Goal: Task Accomplishment & Management: Use online tool/utility

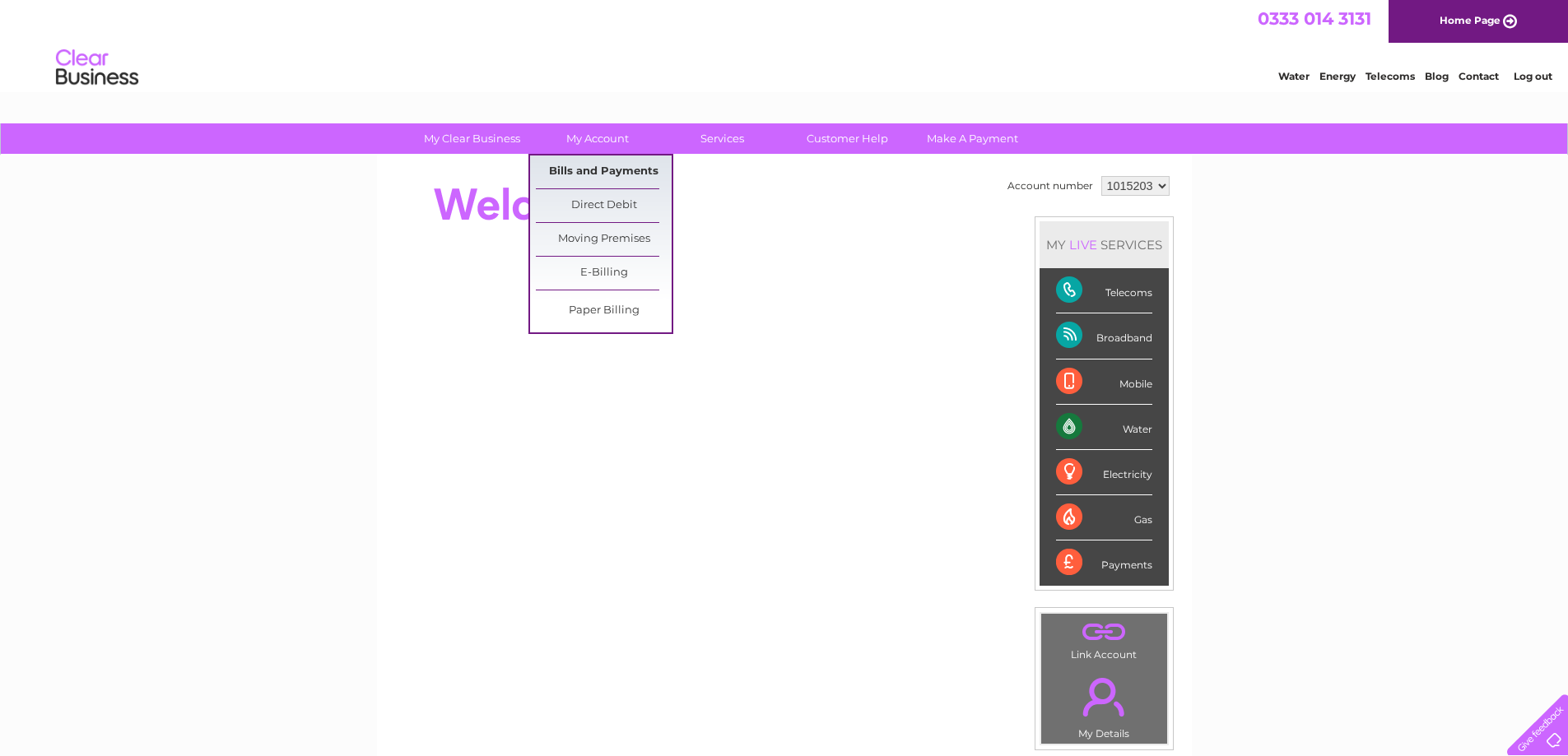
click at [599, 171] on link "Bills and Payments" at bounding box center [604, 172] width 136 height 33
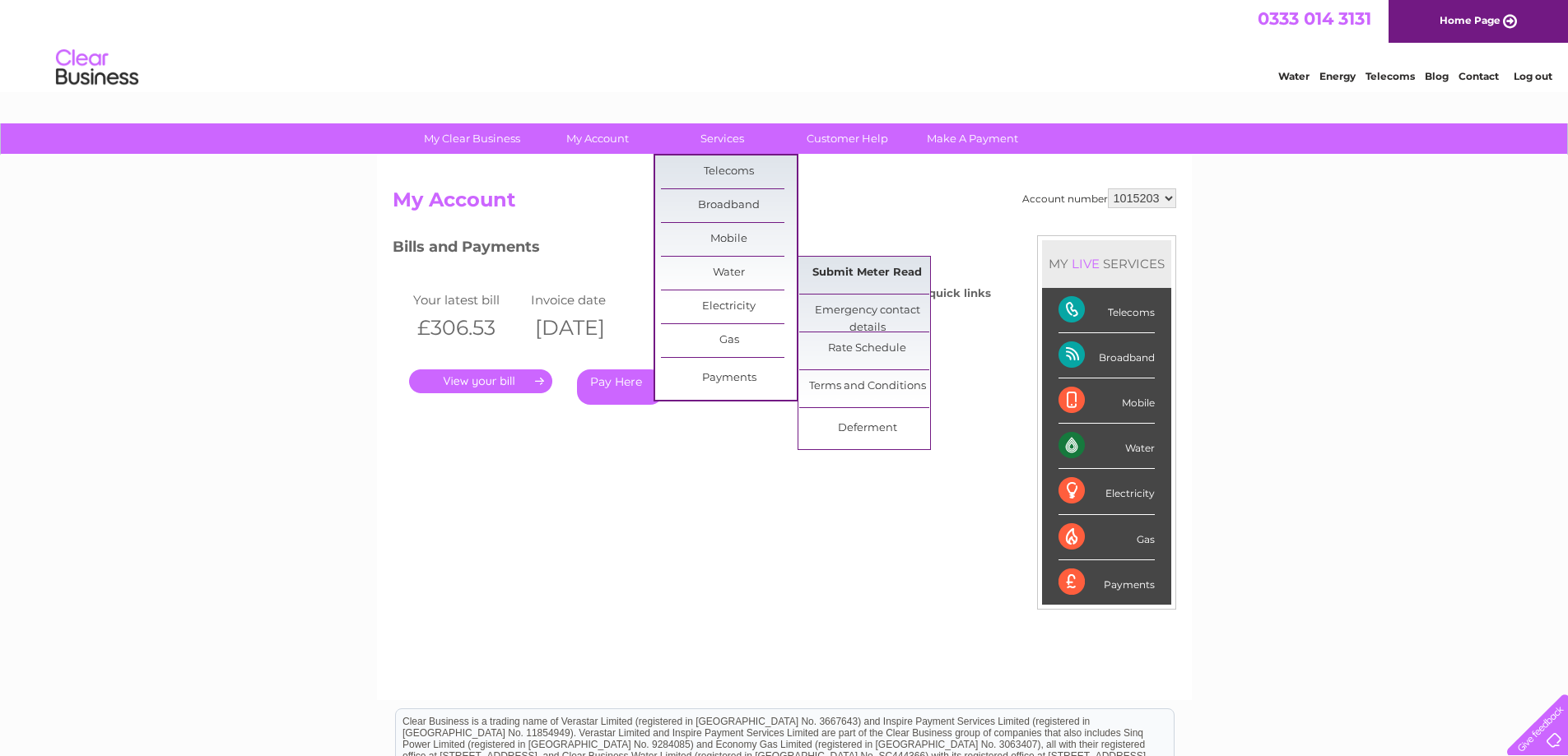
click at [849, 271] on link "Submit Meter Read" at bounding box center [867, 273] width 136 height 33
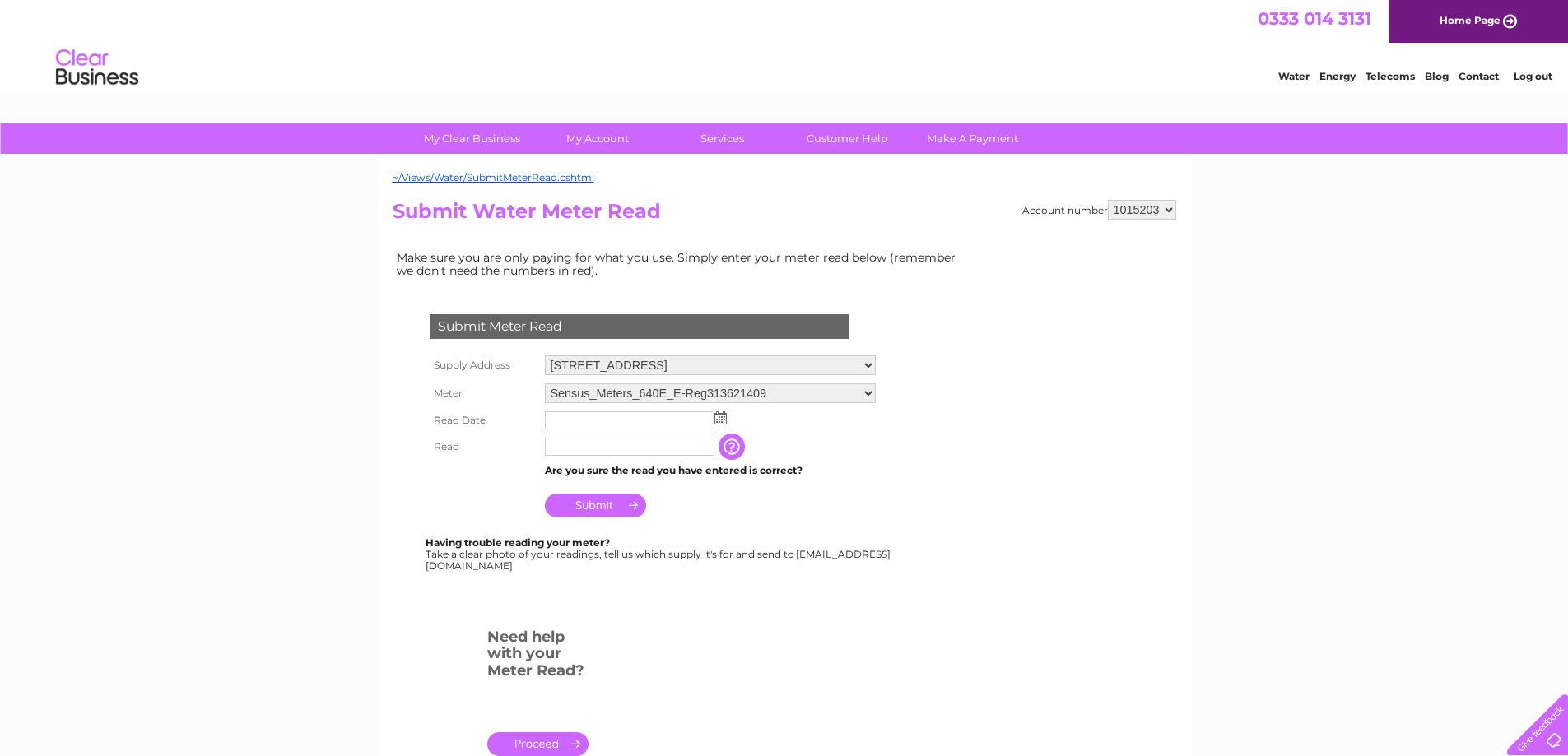
click at [725, 421] on img at bounding box center [721, 417] width 13 height 13
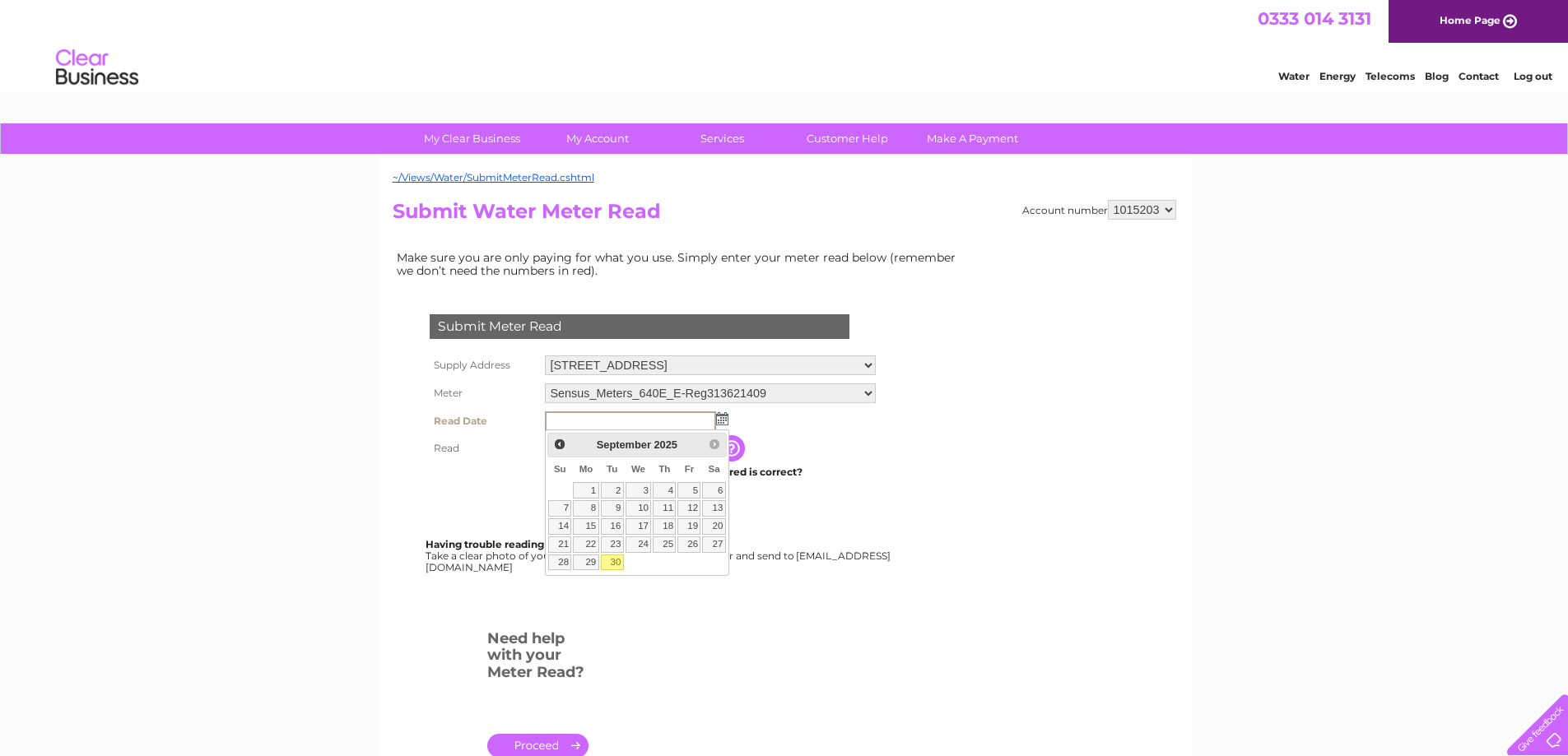
click at [616, 561] on link "30" at bounding box center [613, 563] width 23 height 16
type input "[DATE]"
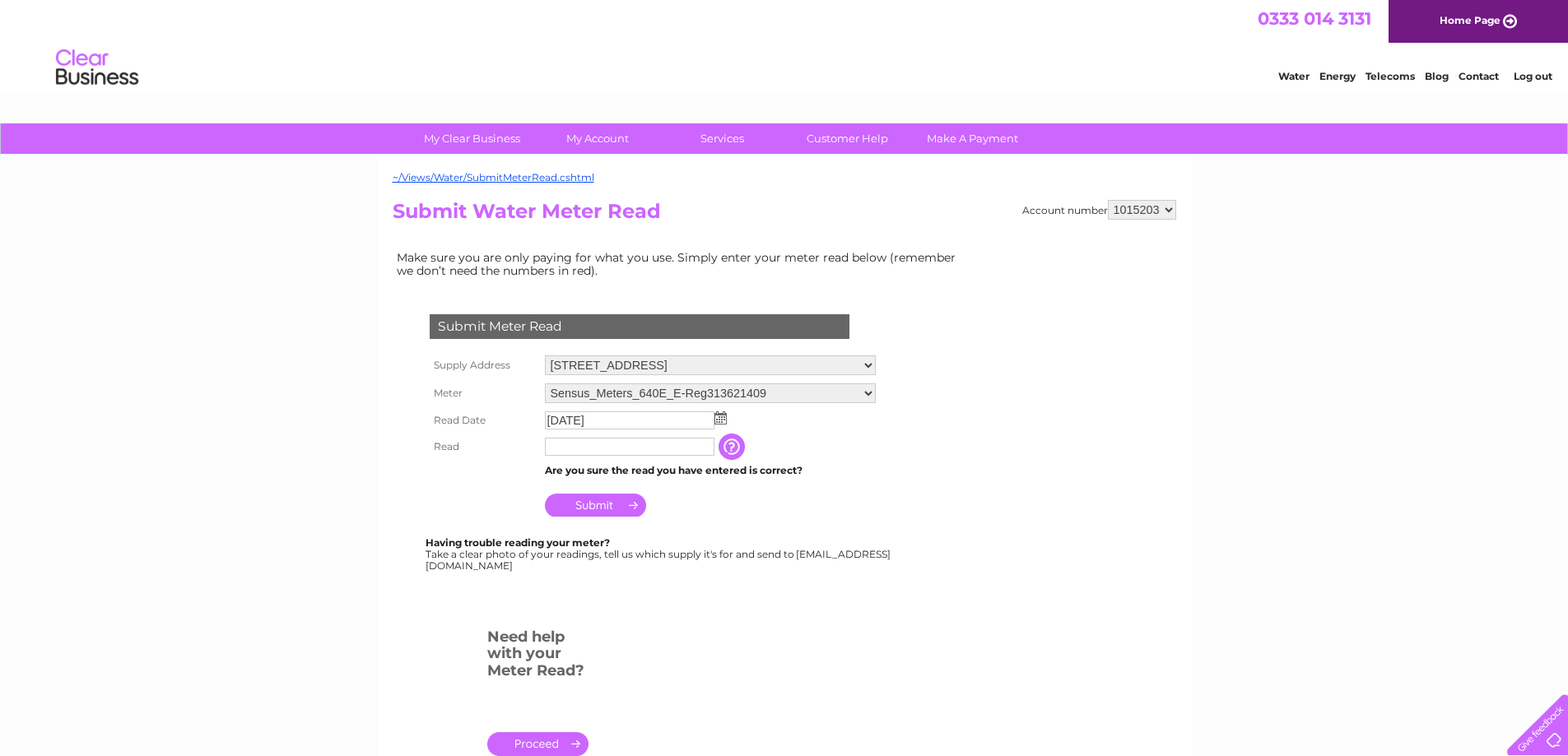
click at [604, 448] on input "text" at bounding box center [629, 447] width 169 height 18
type input "000000"
click at [744, 451] on input "button" at bounding box center [733, 446] width 30 height 26
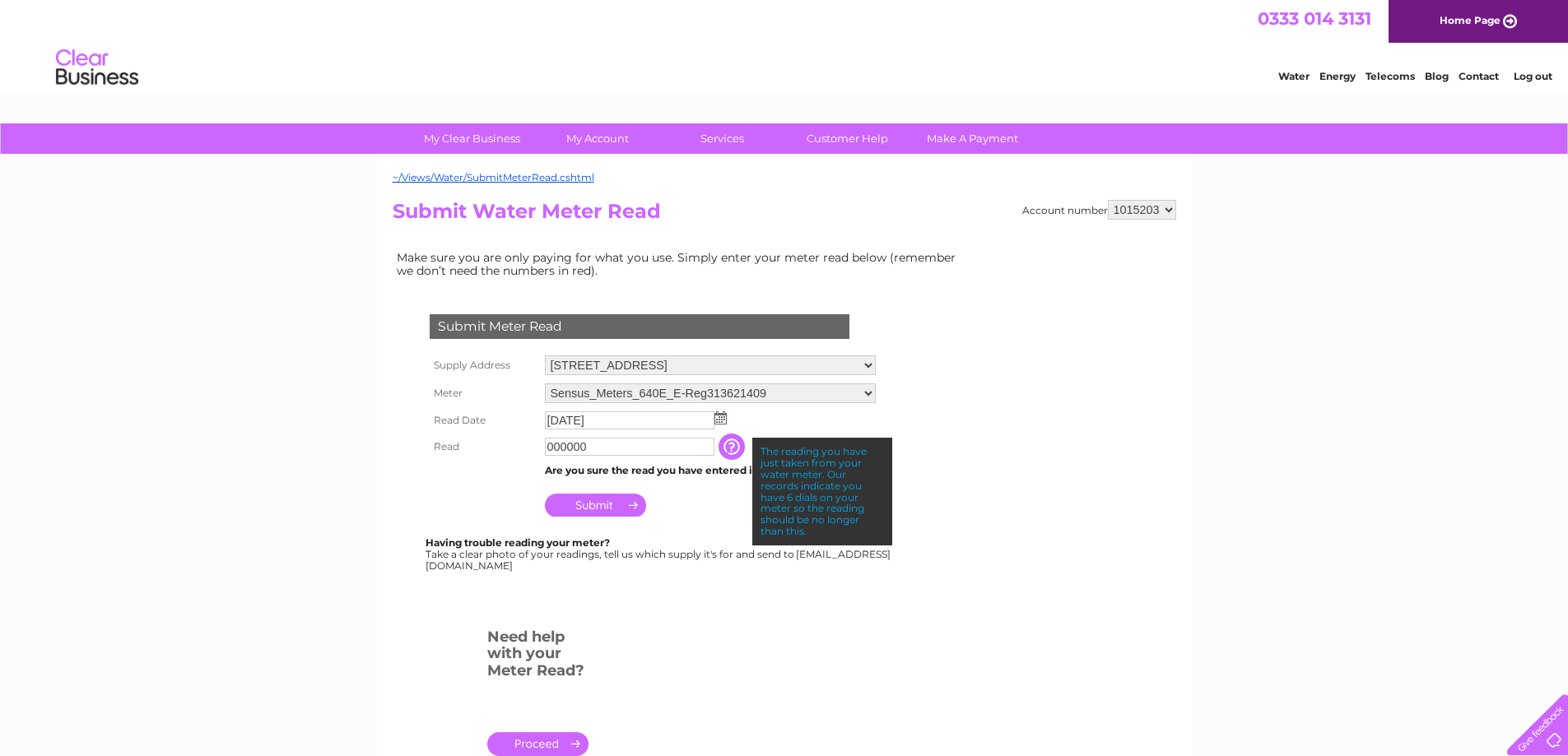
click at [593, 503] on input "Submit" at bounding box center [595, 505] width 101 height 23
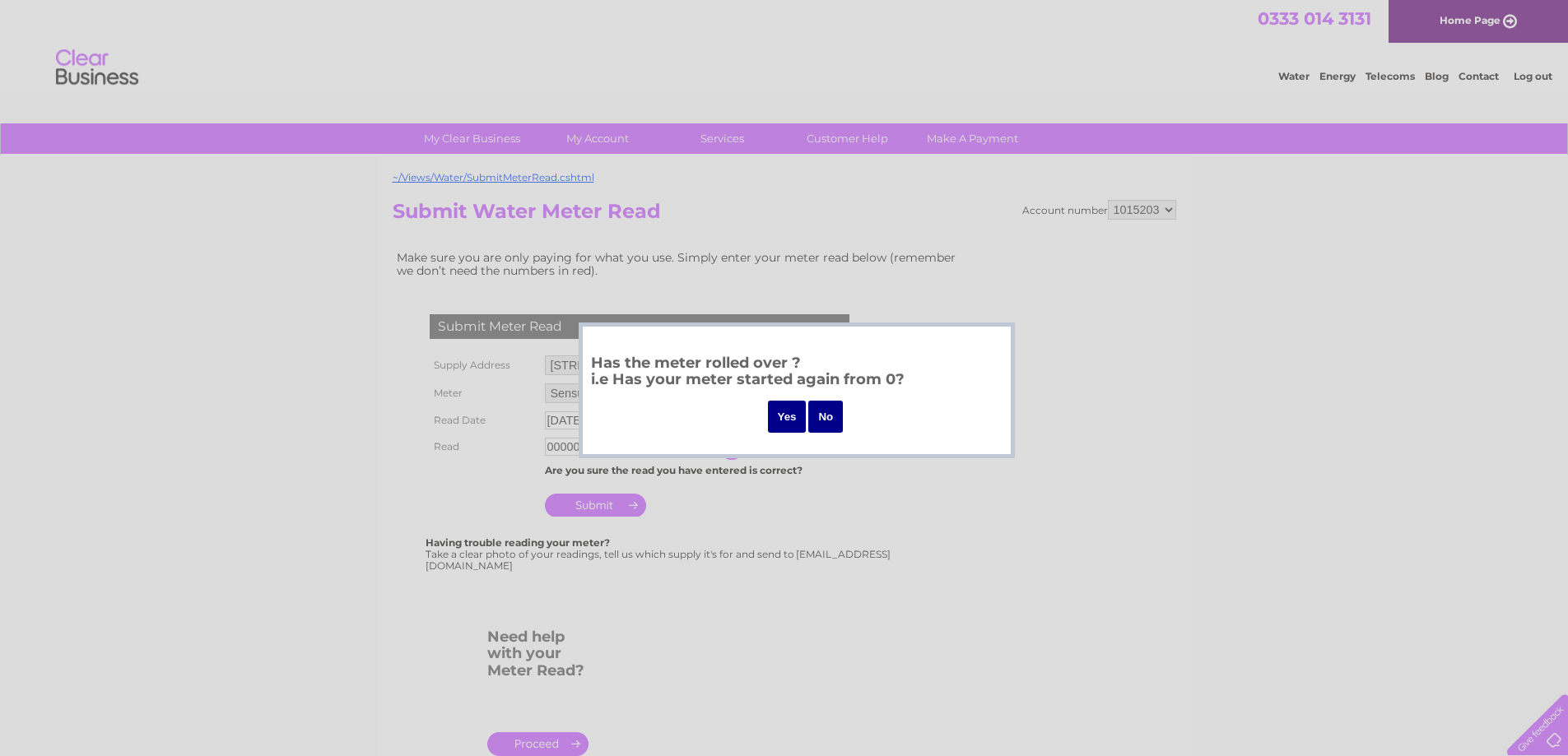
click at [826, 412] on input "No" at bounding box center [825, 417] width 35 height 32
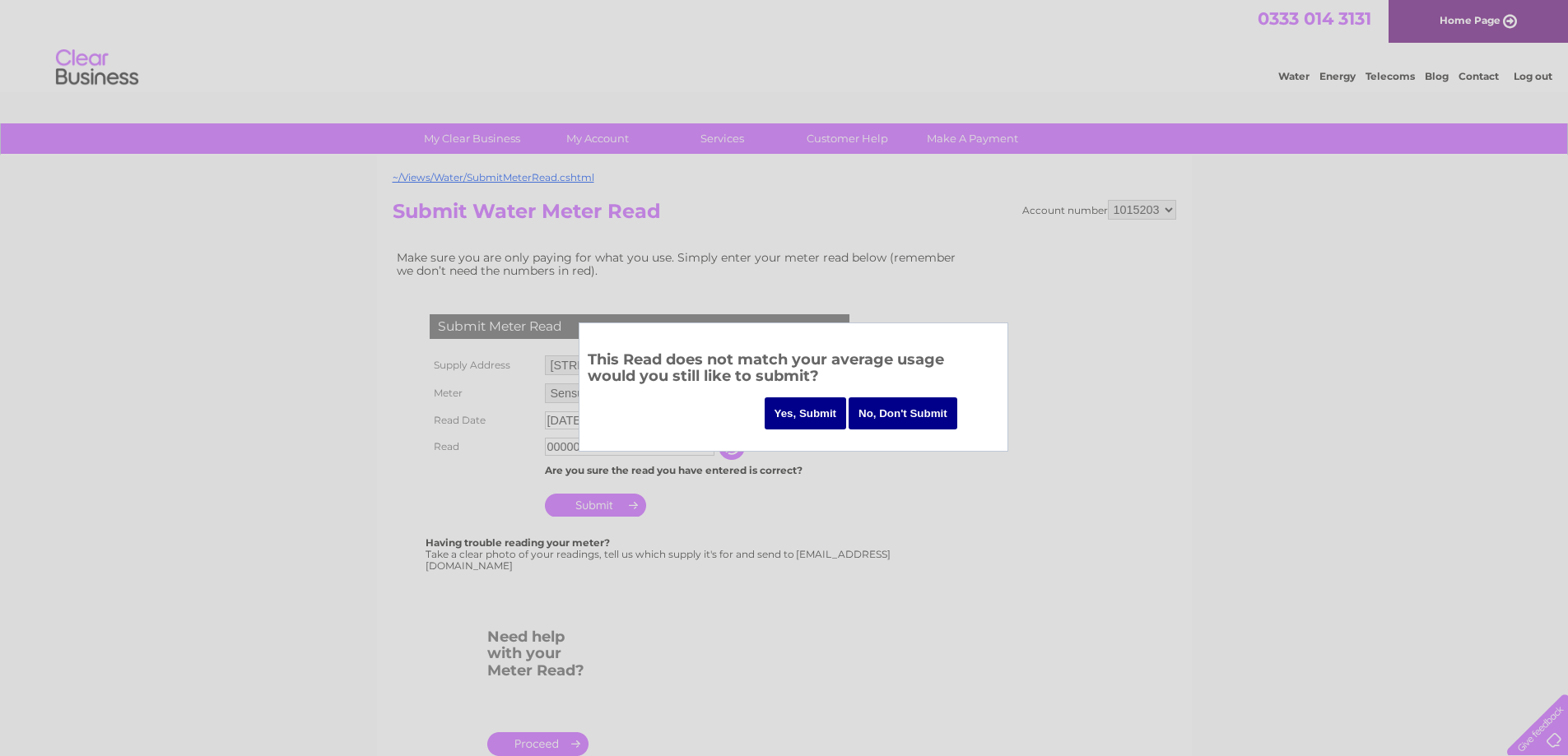
click at [801, 416] on input "Yes, Submit" at bounding box center [806, 414] width 82 height 32
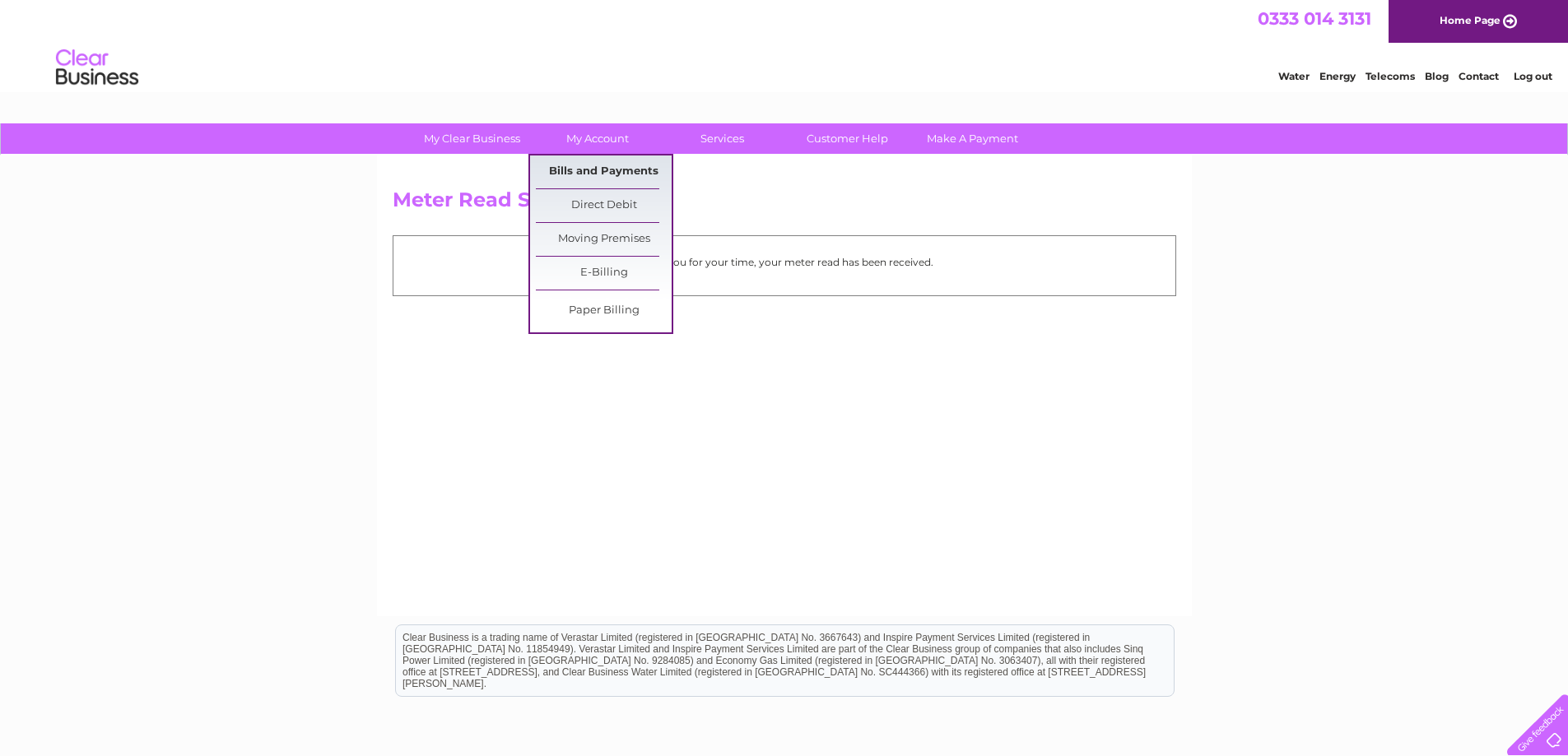
click at [589, 168] on link "Bills and Payments" at bounding box center [604, 172] width 136 height 33
